Goal: Navigation & Orientation: Find specific page/section

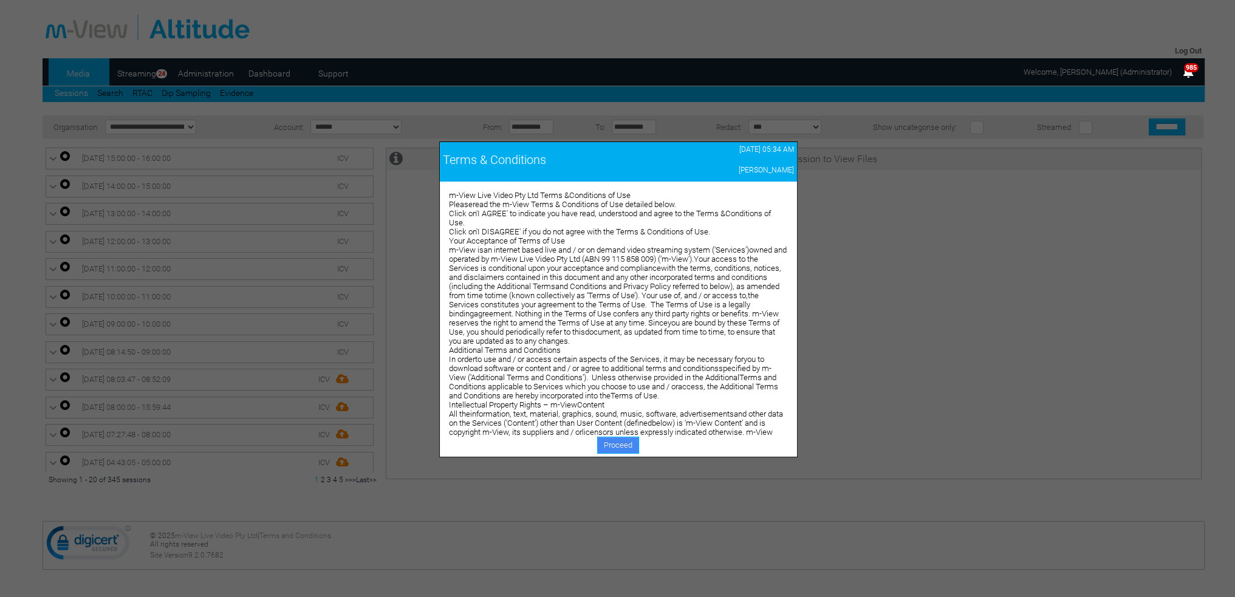
click at [624, 439] on link "Proceed" at bounding box center [618, 445] width 42 height 17
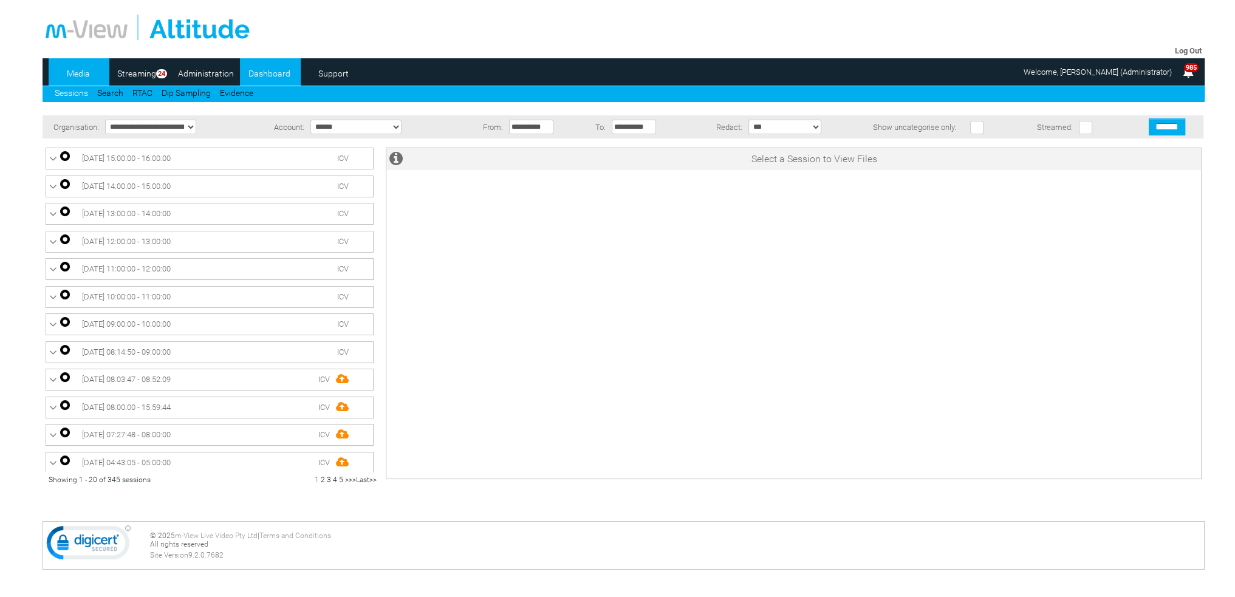
click at [255, 75] on link "Dashboard" at bounding box center [269, 73] width 59 height 18
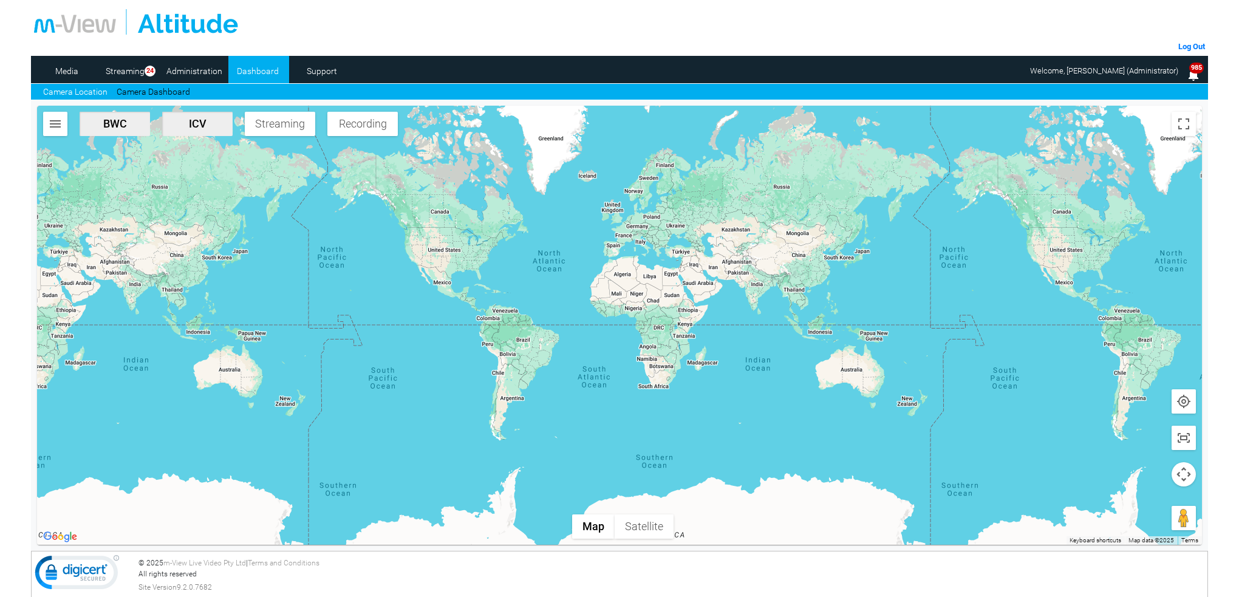
click at [175, 92] on link "Camera Dashboard" at bounding box center [154, 92] width 74 height 13
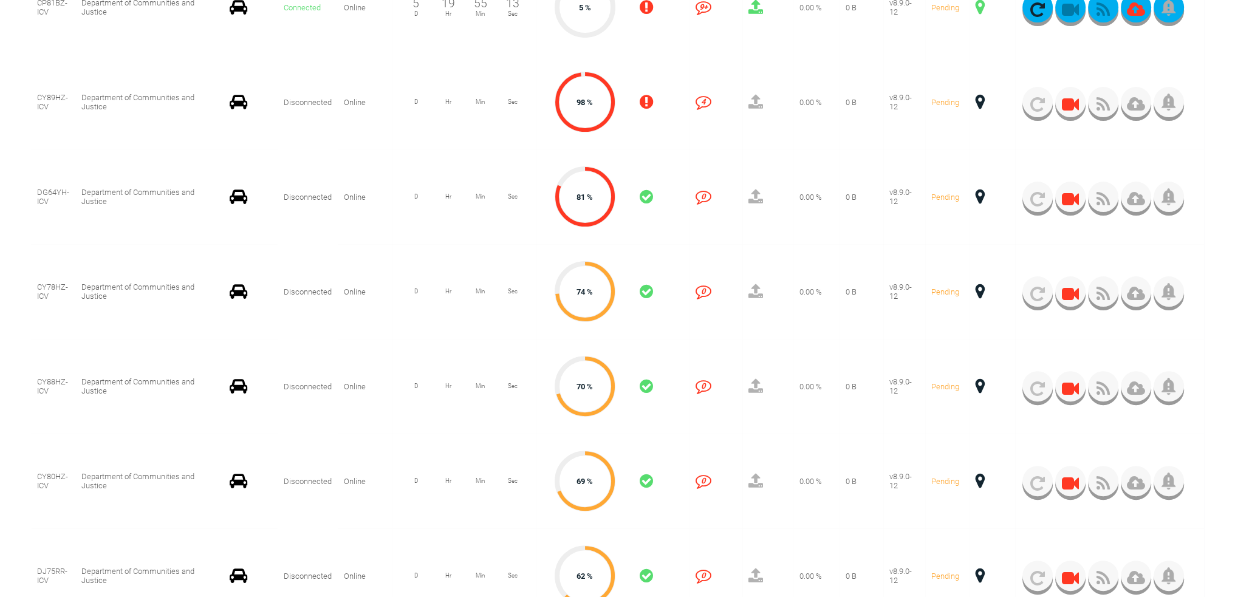
scroll to position [547, 0]
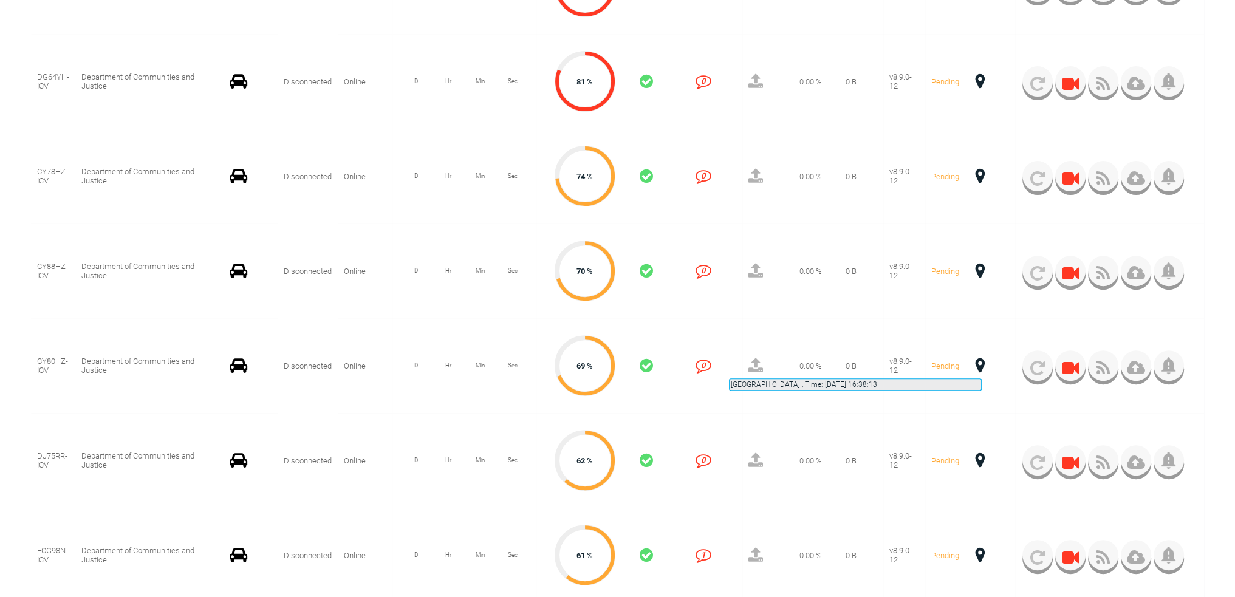
click at [982, 364] on span at bounding box center [980, 366] width 9 height 16
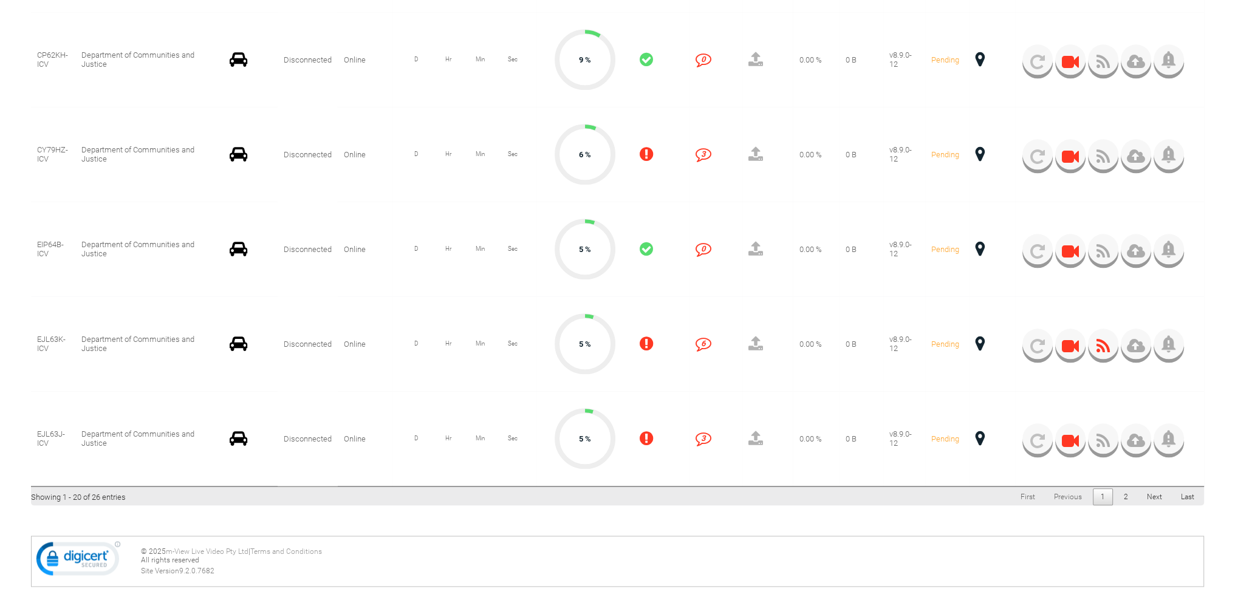
scroll to position [1820, 0]
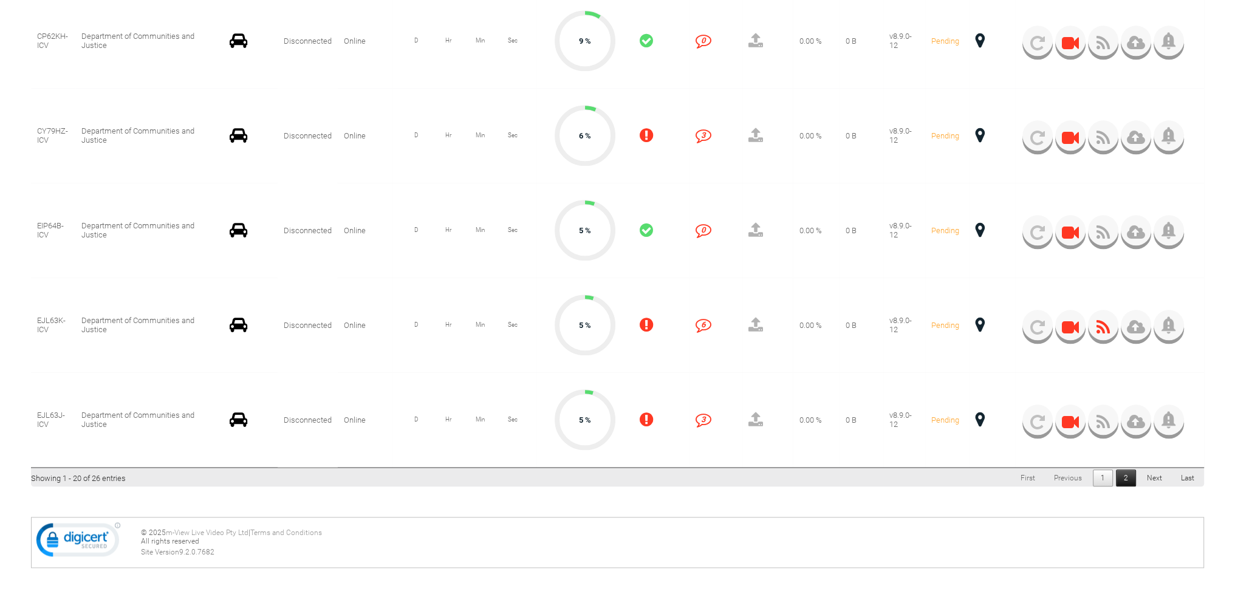
click at [1127, 483] on link "2" at bounding box center [1126, 478] width 20 height 17
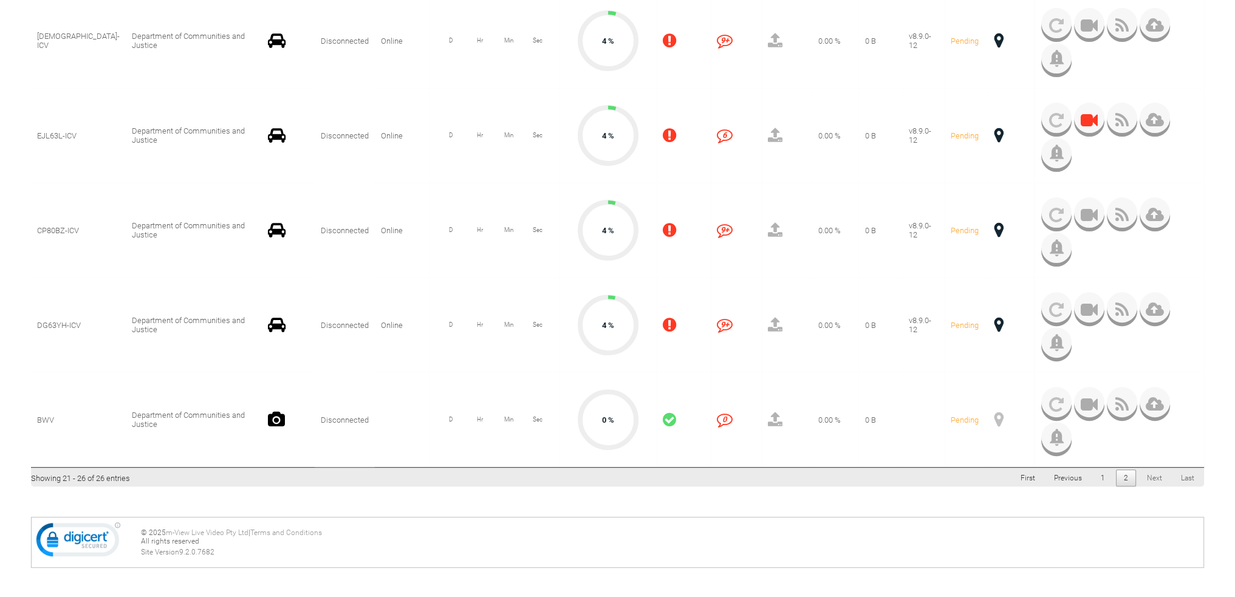
scroll to position [493, 0]
click at [995, 325] on span at bounding box center [999, 325] width 9 height 16
click at [1101, 471] on link "1" at bounding box center [1103, 478] width 20 height 17
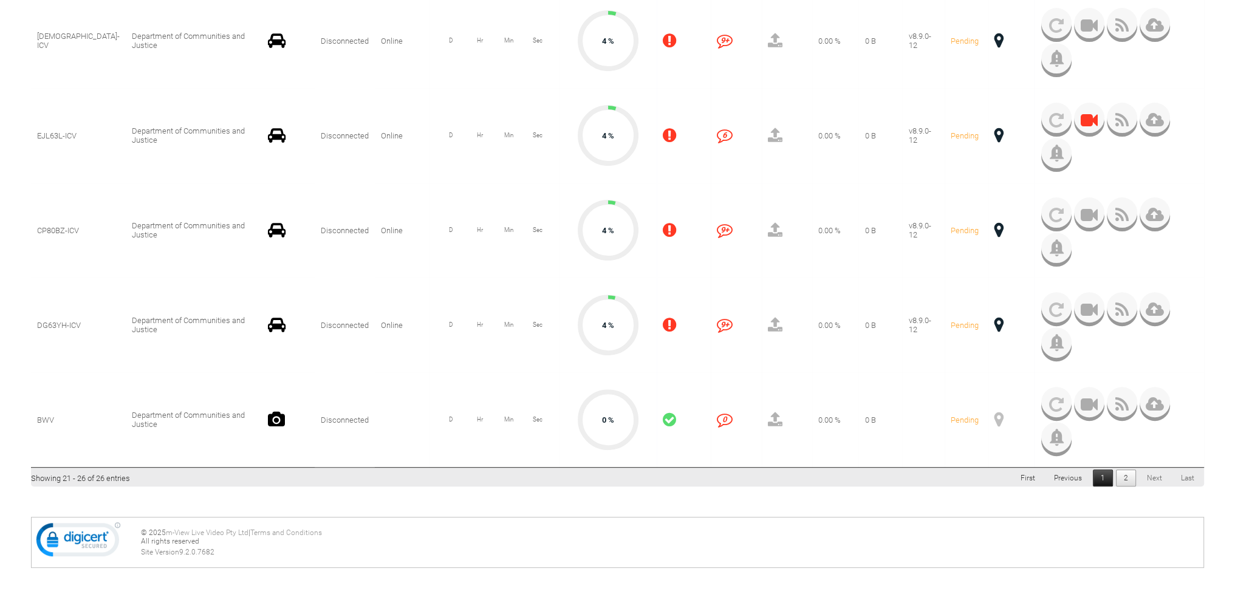
click at [1111, 479] on link "1" at bounding box center [1103, 478] width 20 height 17
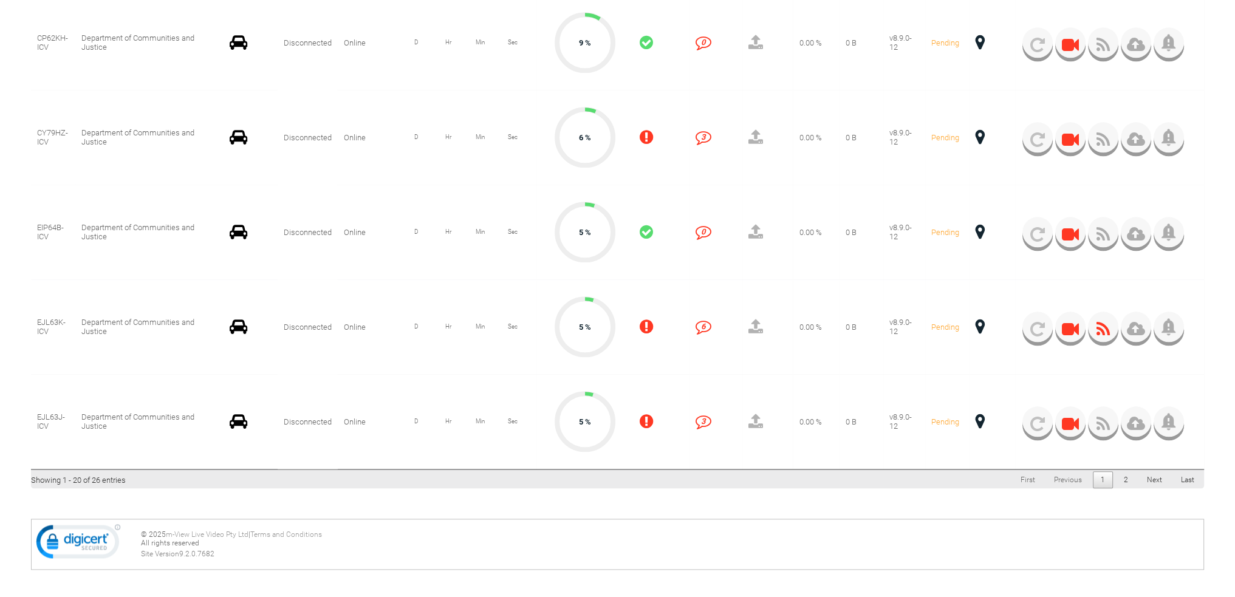
scroll to position [1820, 0]
click at [1126, 481] on link "2" at bounding box center [1126, 478] width 20 height 17
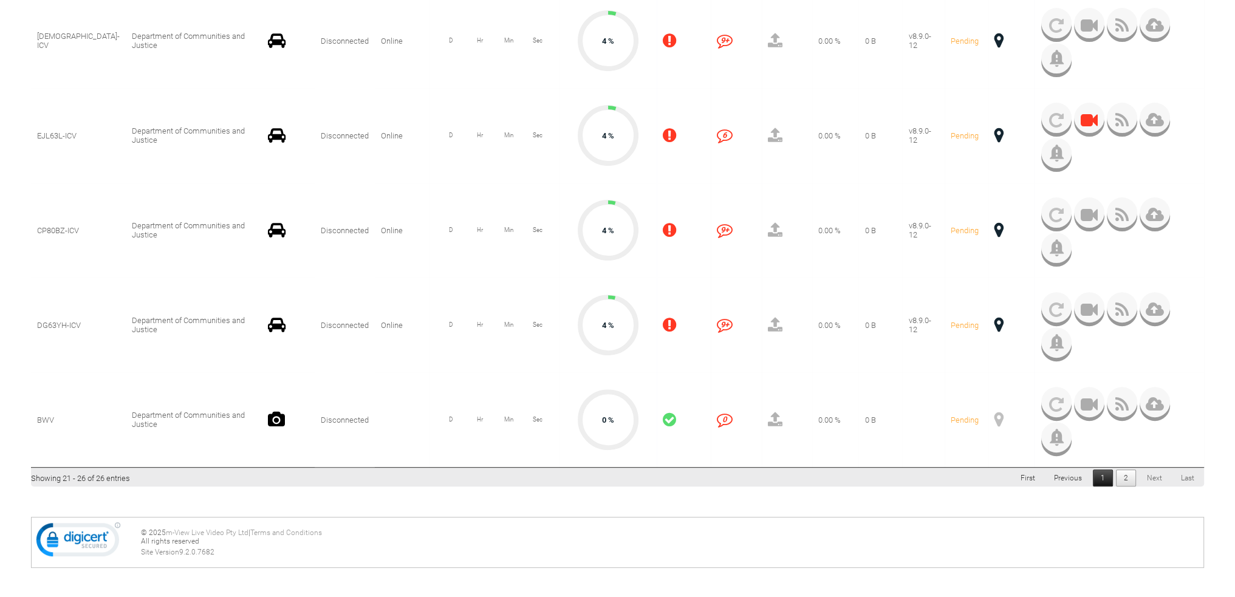
click at [1110, 476] on link "1" at bounding box center [1103, 478] width 20 height 17
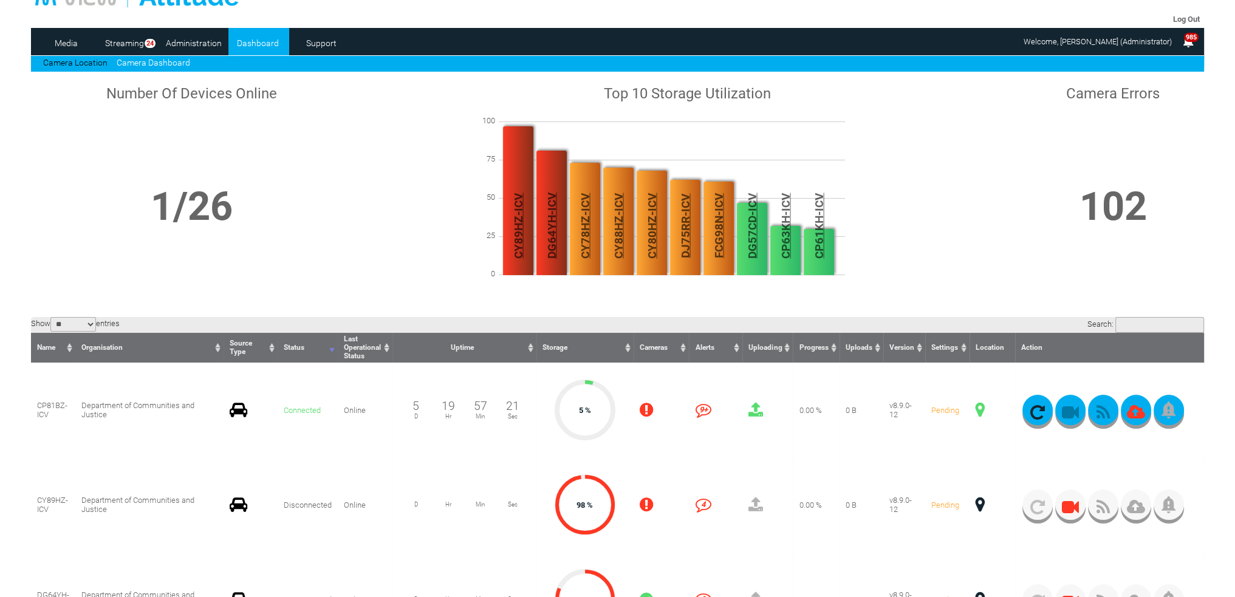
scroll to position [0, 0]
